Goal: Check status: Check status

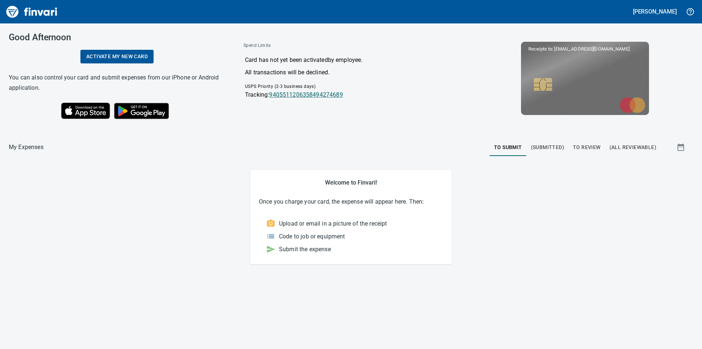
click at [312, 94] on link "9405511206358494274689" at bounding box center [306, 94] width 74 height 7
click at [590, 146] on span "To Review" at bounding box center [587, 147] width 28 height 9
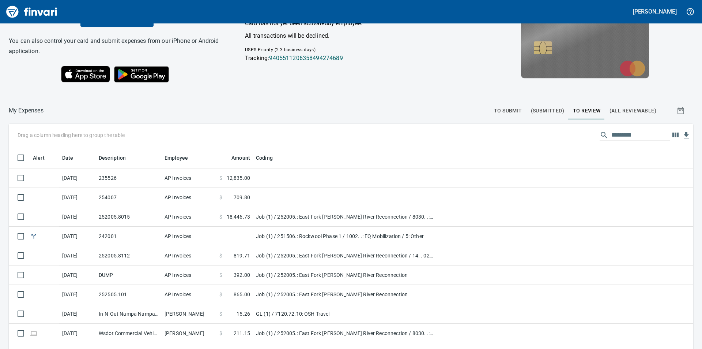
scroll to position [73, 0]
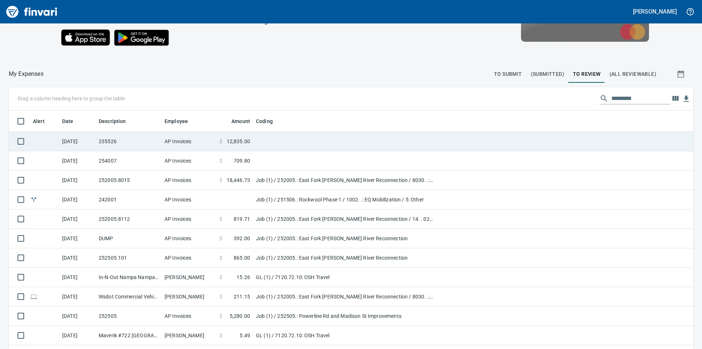
click at [245, 141] on span "12,835.00" at bounding box center [238, 141] width 23 height 7
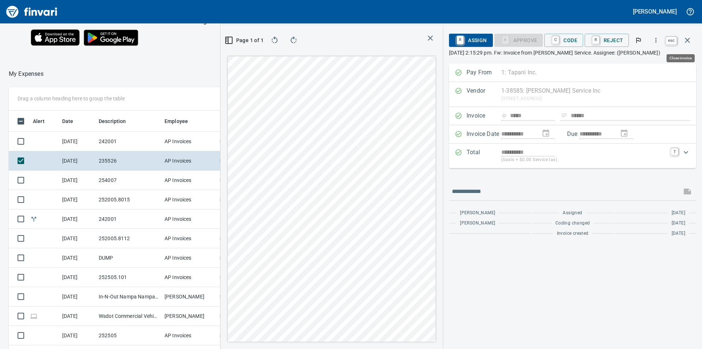
scroll to position [263, 485]
click at [686, 40] on icon "button" at bounding box center [687, 40] width 9 height 9
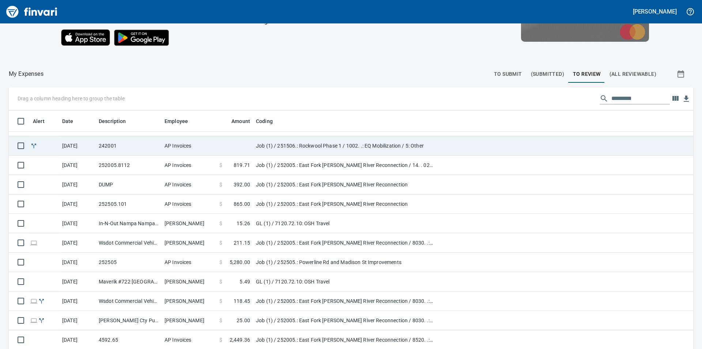
scroll to position [110, 0]
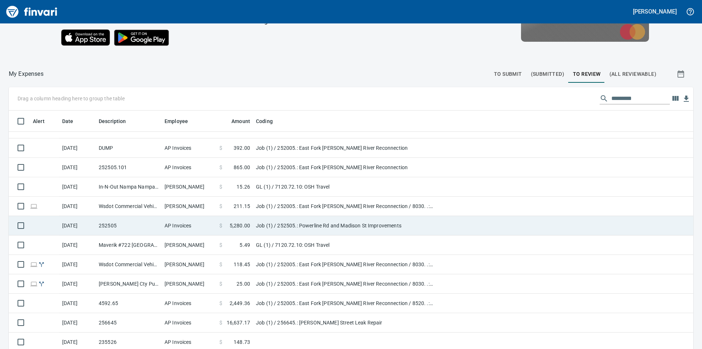
click at [252, 224] on td "$ 5,280.00" at bounding box center [235, 225] width 37 height 19
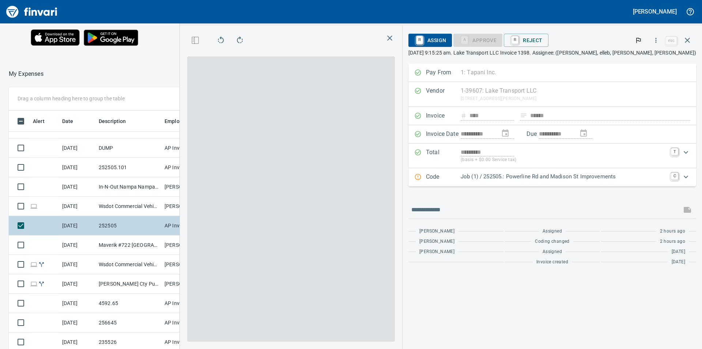
scroll to position [263, 485]
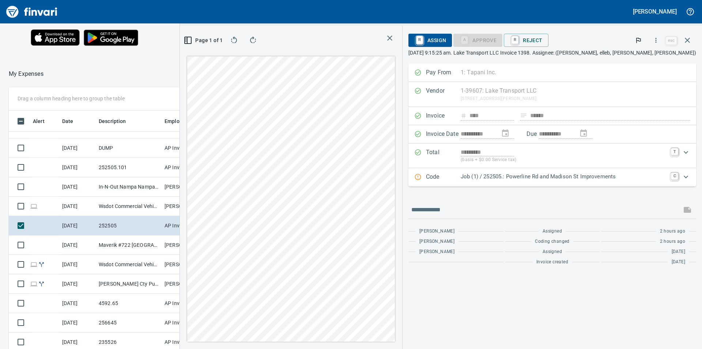
click at [176, 59] on div "Good Afternoon Activate my new card You can also control your card and submit e…" at bounding box center [259, 5] width 519 height 110
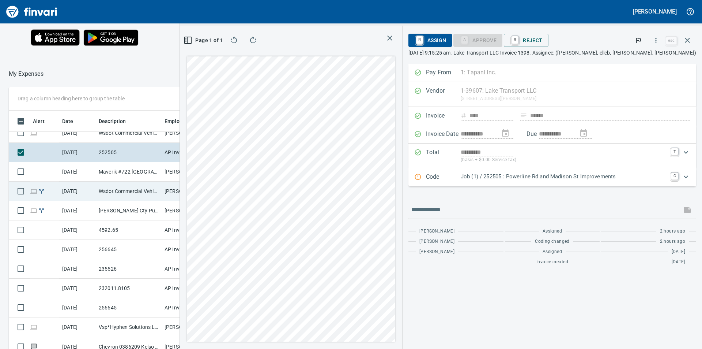
scroll to position [219, 0]
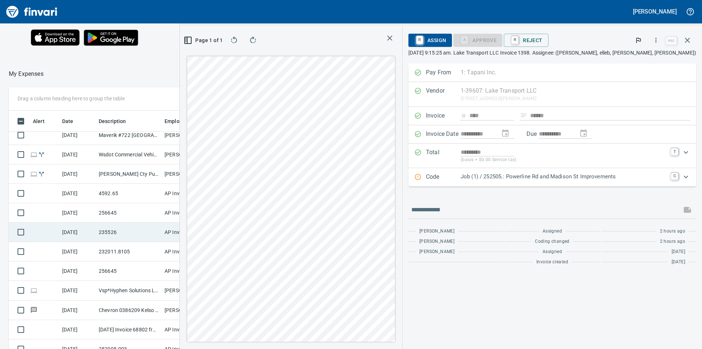
click at [187, 233] on td "AP Invoices" at bounding box center [189, 231] width 55 height 19
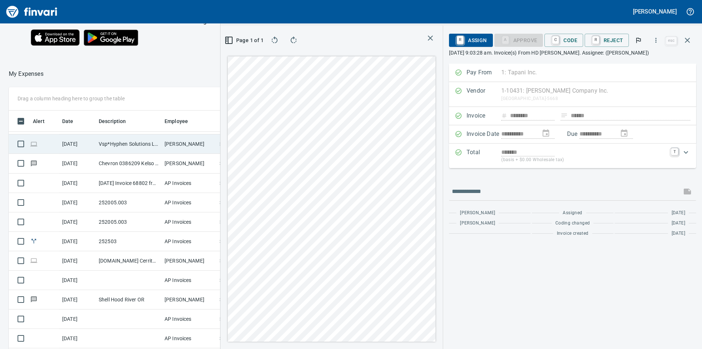
scroll to position [402, 0]
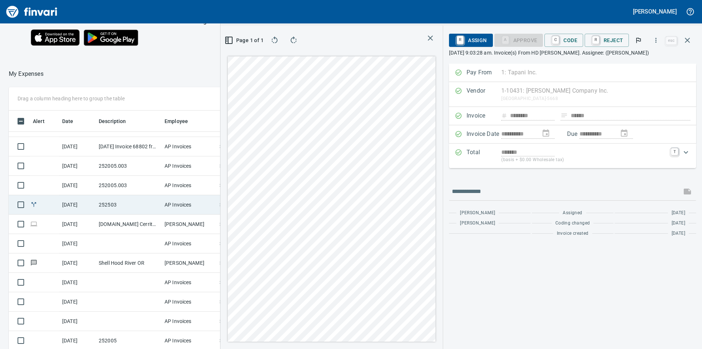
click at [181, 201] on td "AP Invoices" at bounding box center [189, 204] width 55 height 19
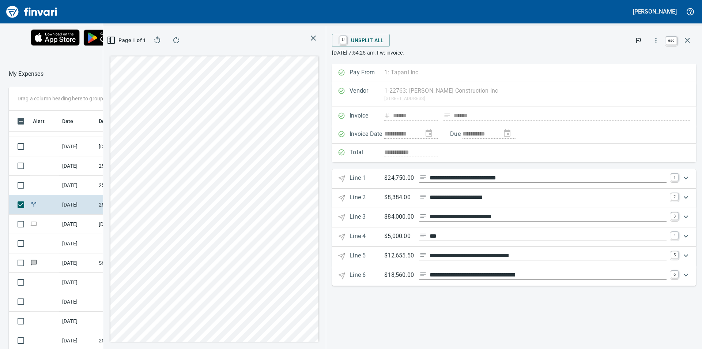
scroll to position [263, 485]
click at [688, 40] on icon "button" at bounding box center [687, 40] width 5 height 5
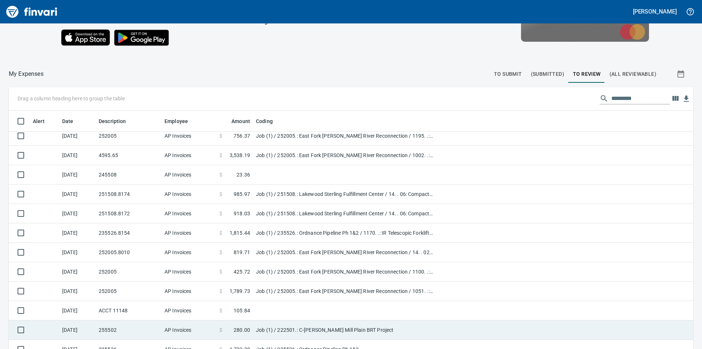
scroll to position [103, 0]
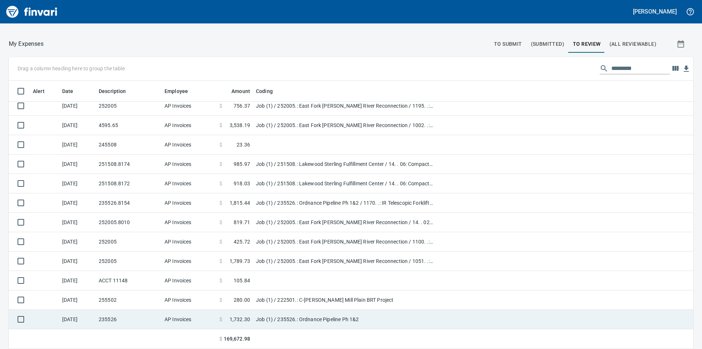
click at [268, 313] on td "Job (1) / 235526.: Ordnance Pipeline Ph 1&2" at bounding box center [344, 318] width 183 height 19
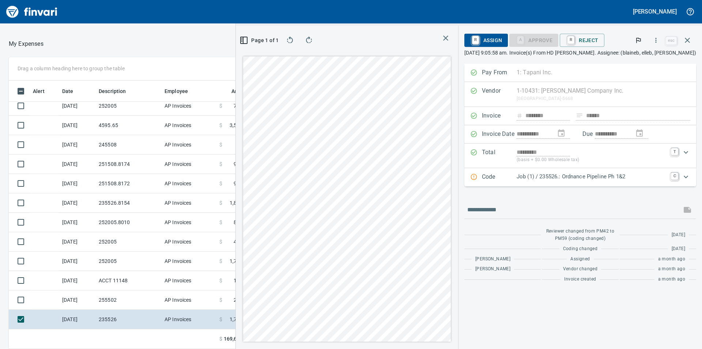
scroll to position [263, 485]
